Goal: Task Accomplishment & Management: Complete application form

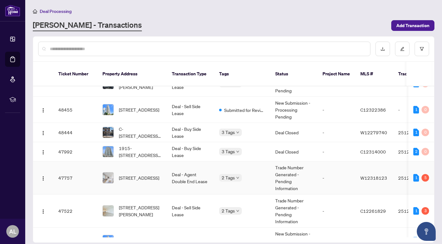
scroll to position [207, 0]
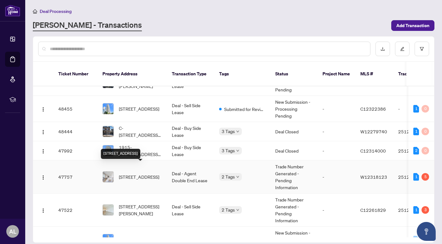
click at [144, 173] on span "[STREET_ADDRESS]" at bounding box center [139, 176] width 40 height 7
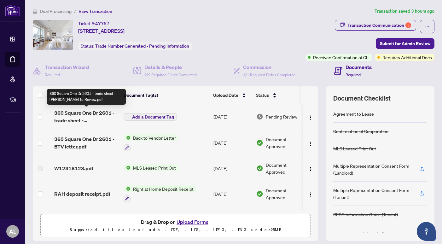
click at [97, 115] on span "360 Square One Dr 2601 - trade sheet - [PERSON_NAME] to Review.pdf" at bounding box center [86, 116] width 64 height 15
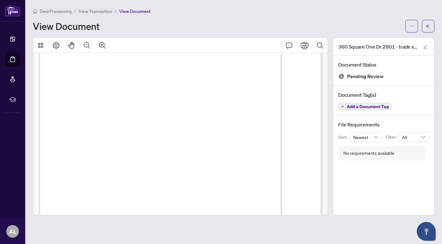
scroll to position [44, 0]
click at [415, 25] on button "button" at bounding box center [412, 26] width 13 height 13
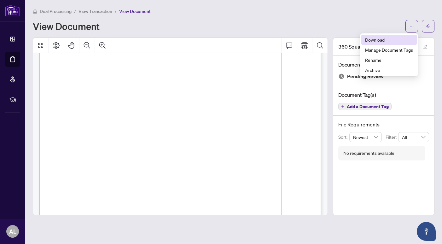
click at [384, 38] on span "Download" at bounding box center [389, 39] width 48 height 7
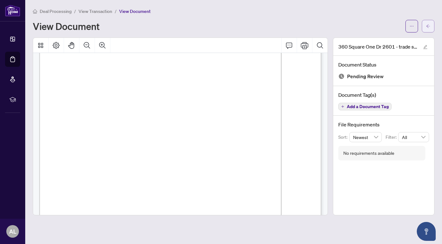
click at [428, 29] on span "button" at bounding box center [428, 26] width 4 height 10
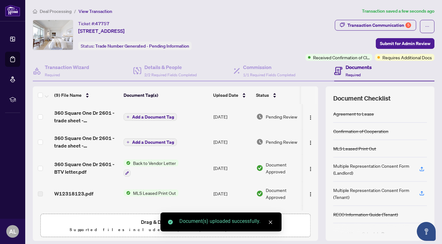
click at [153, 116] on span "Add a Document Tag" at bounding box center [153, 117] width 42 height 4
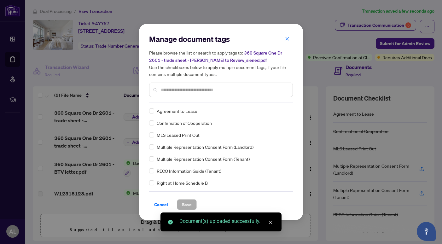
click at [183, 101] on div "Manage document tags Please browse the list or search to apply tags to: 360 Squ…" at bounding box center [221, 68] width 144 height 68
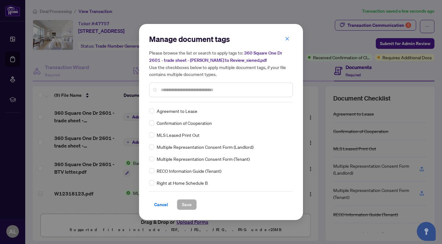
click at [185, 92] on input "text" at bounding box center [224, 89] width 127 height 7
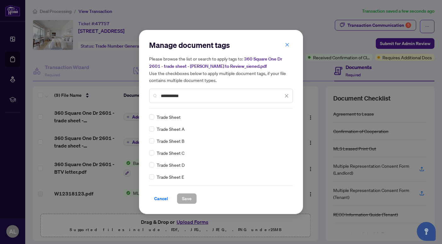
type input "**********"
click at [185, 195] on span "Save" at bounding box center [187, 199] width 10 height 10
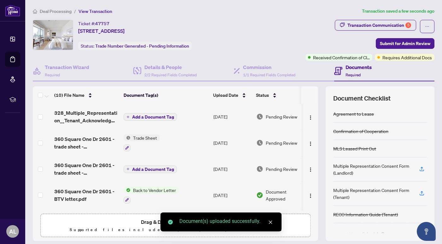
click at [152, 117] on span "Add a Document Tag" at bounding box center [153, 117] width 42 height 4
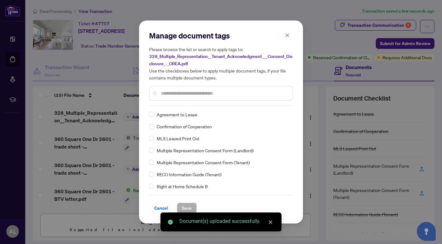
click at [183, 91] on input "text" at bounding box center [224, 93] width 127 height 7
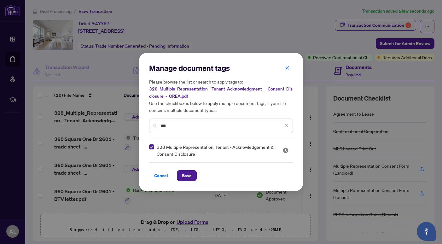
click at [179, 127] on input "***" at bounding box center [222, 125] width 122 height 7
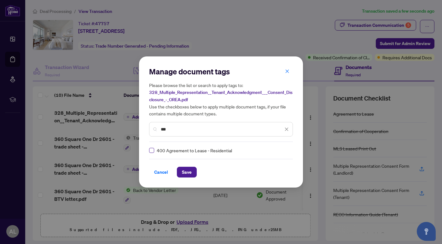
type input "***"
click at [186, 172] on span "Save" at bounding box center [187, 172] width 10 height 10
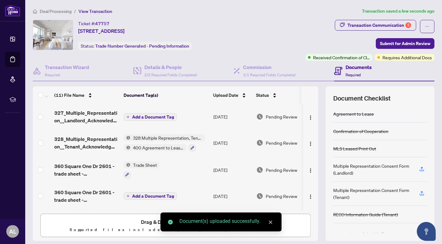
click at [155, 115] on span "Add a Document Tag" at bounding box center [153, 117] width 42 height 4
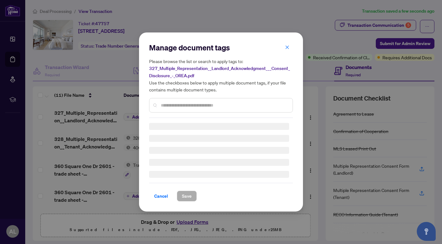
click at [176, 104] on div "Manage document tags Please browse the list or search to apply tags to: 327_Mul…" at bounding box center [221, 80] width 144 height 75
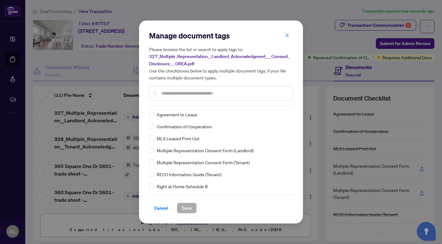
click at [178, 95] on input "text" at bounding box center [224, 93] width 127 height 7
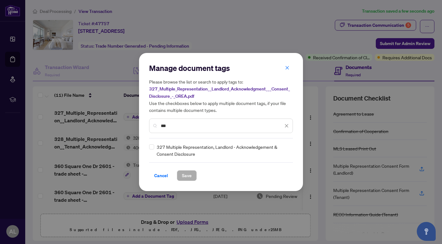
type input "***"
click at [155, 143] on div "Manage document tags Please browse the list or search to apply tags to: 327_Mul…" at bounding box center [221, 122] width 144 height 118
click at [184, 175] on span "Save" at bounding box center [187, 176] width 10 height 10
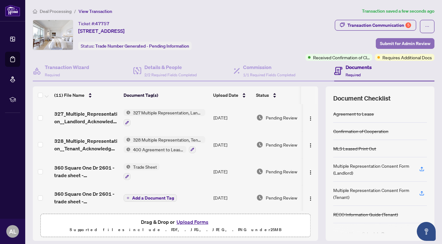
click at [384, 46] on span "Submit for Admin Review" at bounding box center [405, 43] width 50 height 10
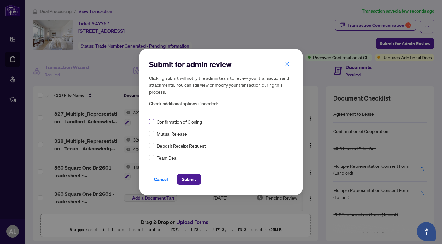
click at [152, 124] on label at bounding box center [151, 121] width 5 height 7
click at [190, 179] on span "Submit" at bounding box center [189, 179] width 14 height 10
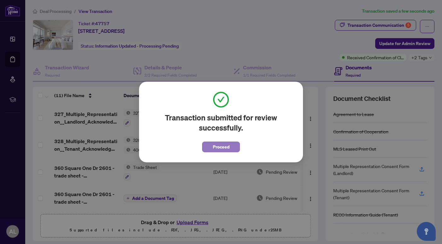
click at [222, 147] on span "Proceed" at bounding box center [221, 147] width 17 height 10
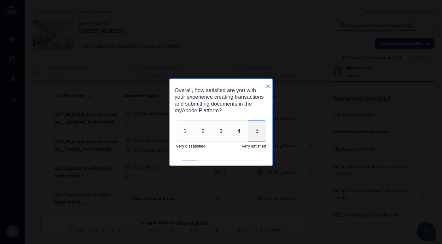
click at [254, 140] on button "5" at bounding box center [257, 130] width 18 height 21
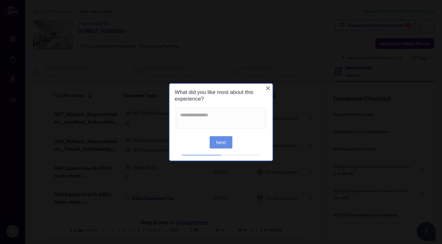
click at [229, 139] on button "Next" at bounding box center [221, 142] width 23 height 12
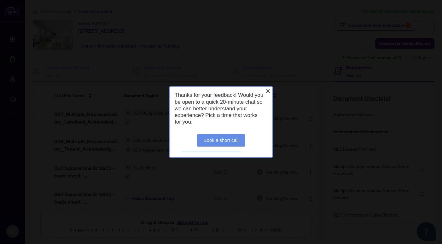
click at [229, 139] on link "Book a short call" at bounding box center [221, 140] width 48 height 12
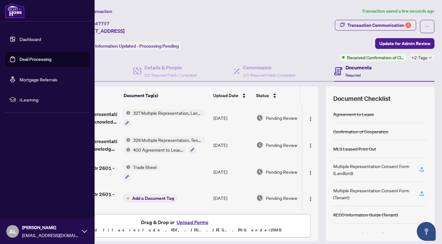
click at [35, 37] on link "Dashboard" at bounding box center [30, 39] width 21 height 6
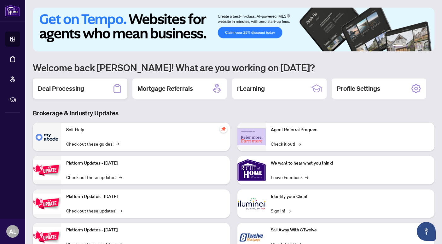
click at [69, 85] on h2 "Deal Processing" at bounding box center [61, 88] width 46 height 9
